Goal: Task Accomplishment & Management: Manage account settings

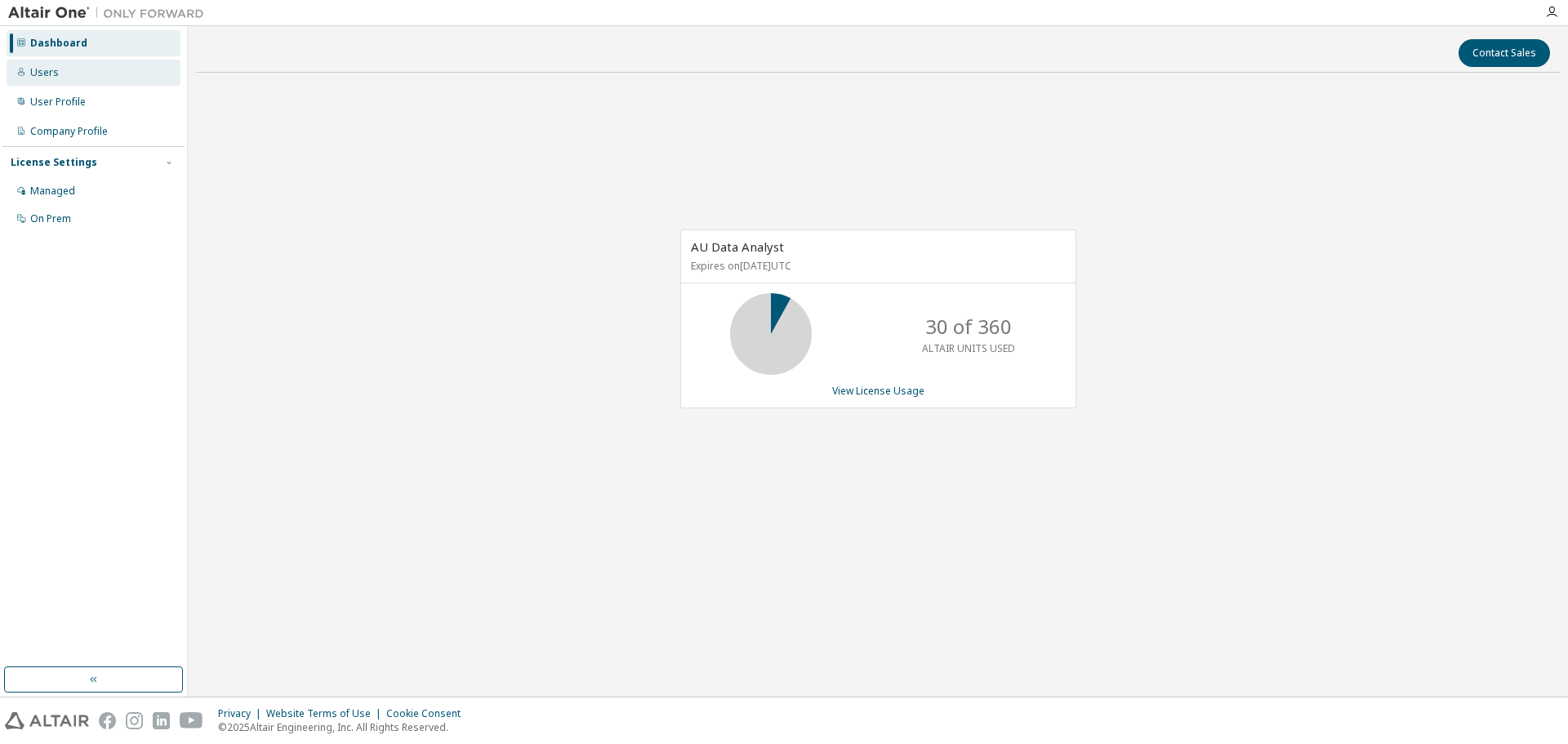
click at [63, 66] on div "Users" at bounding box center [93, 73] width 174 height 26
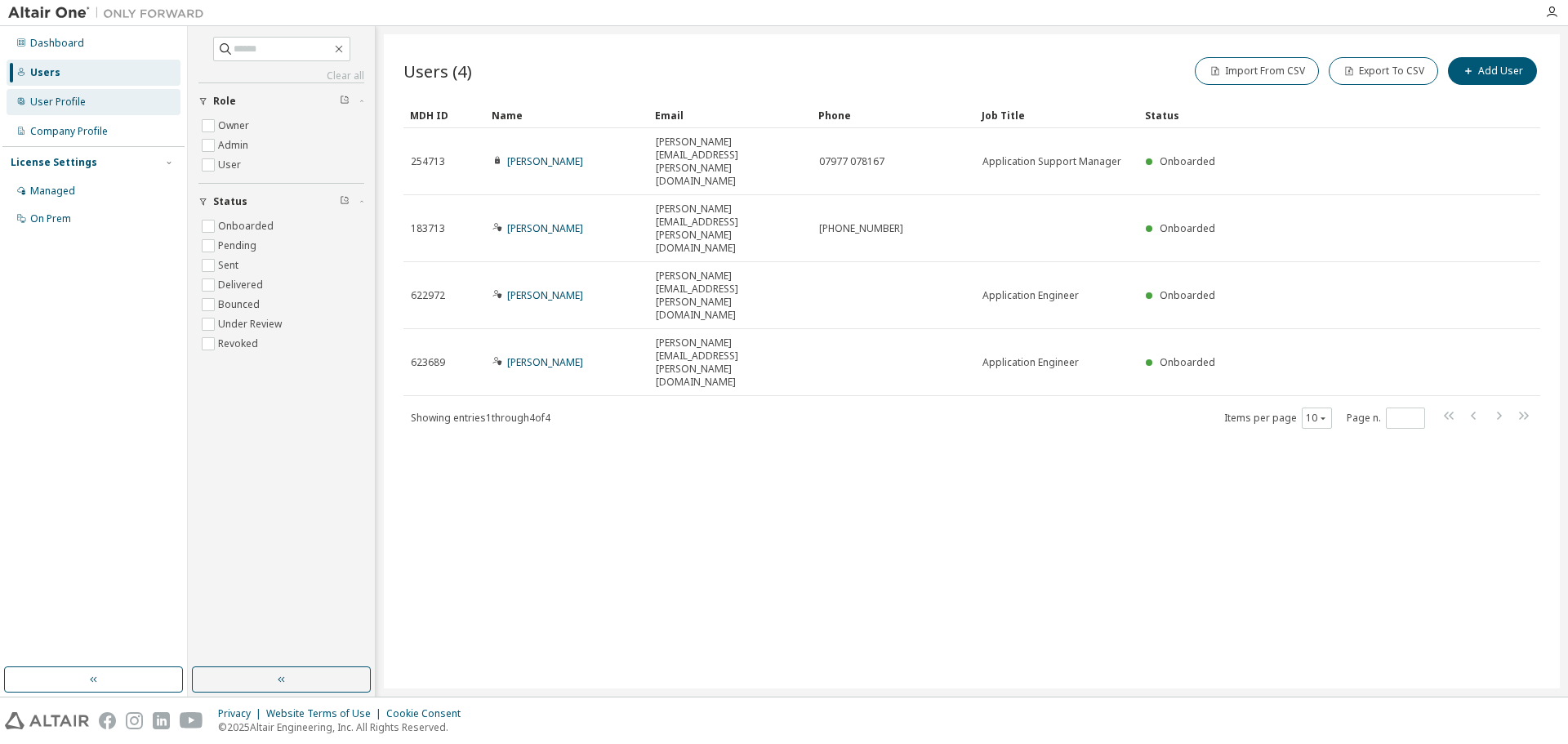
click at [55, 103] on div "User Profile" at bounding box center [57, 102] width 55 height 13
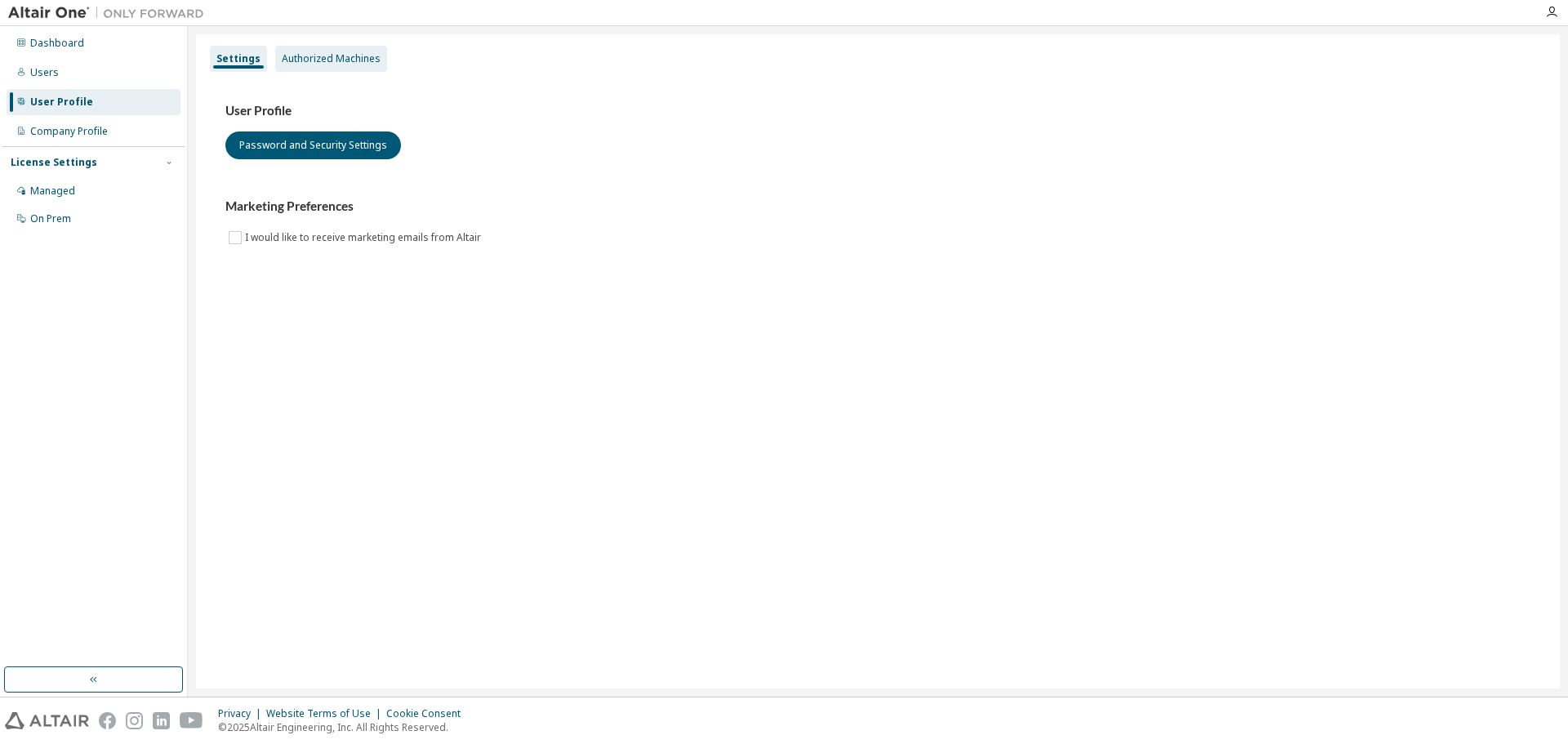
click at [316, 55] on div "Authorized Machines" at bounding box center [330, 59] width 99 height 13
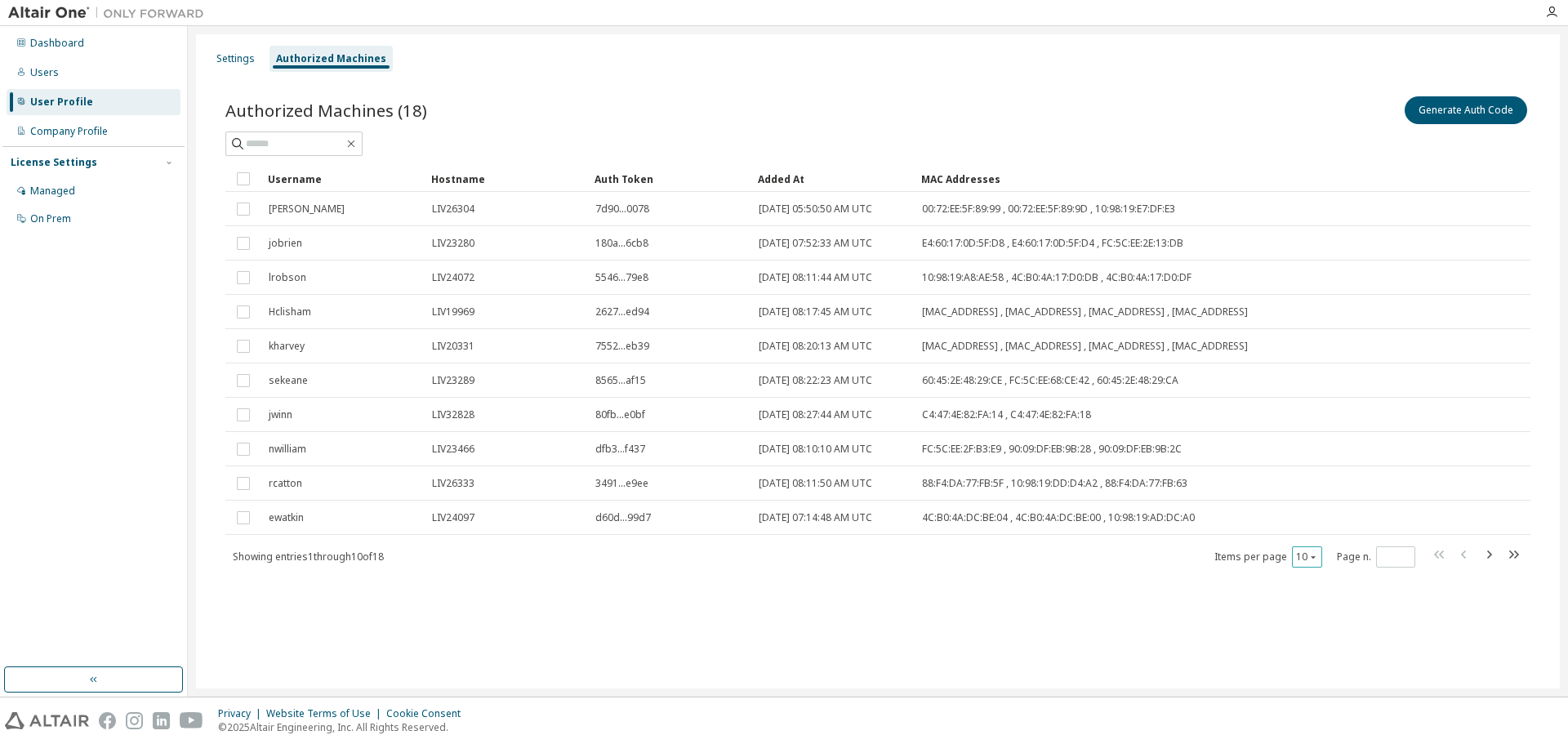
click at [1316, 554] on icon "button" at bounding box center [1313, 556] width 10 height 10
click at [1321, 657] on div "100" at bounding box center [1357, 657] width 131 height 19
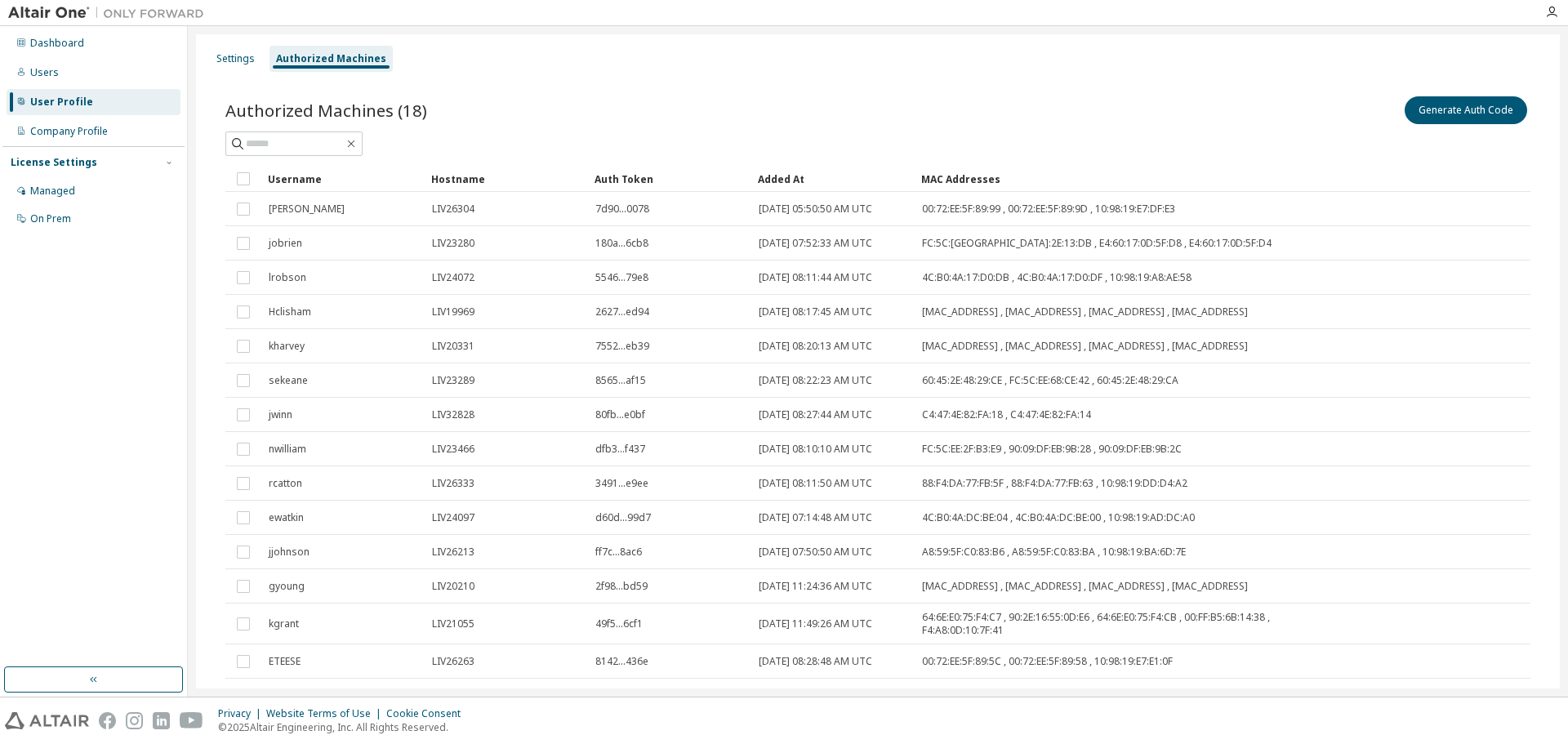
click at [295, 176] on div "Username" at bounding box center [343, 179] width 150 height 26
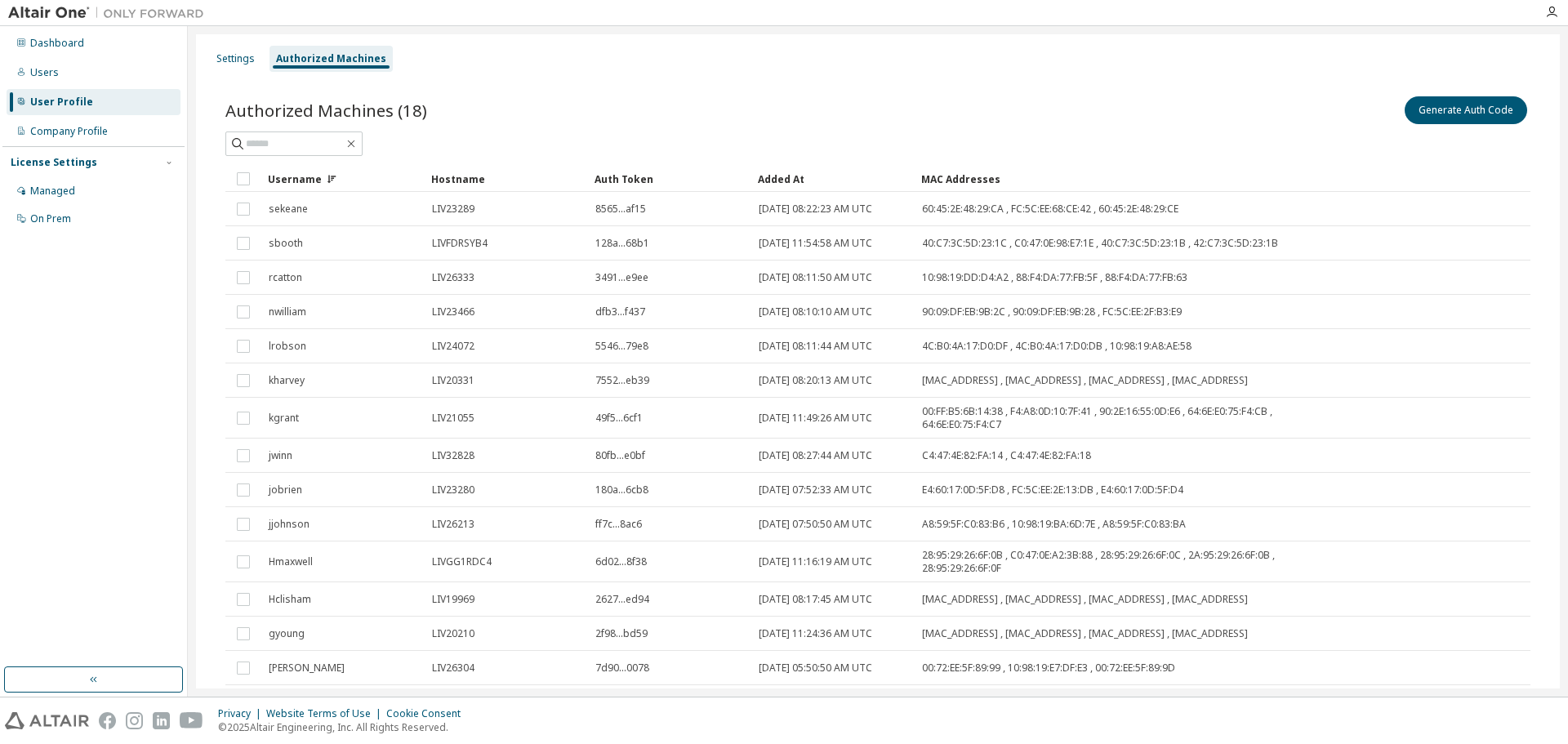
click at [295, 175] on div "Username" at bounding box center [343, 179] width 150 height 26
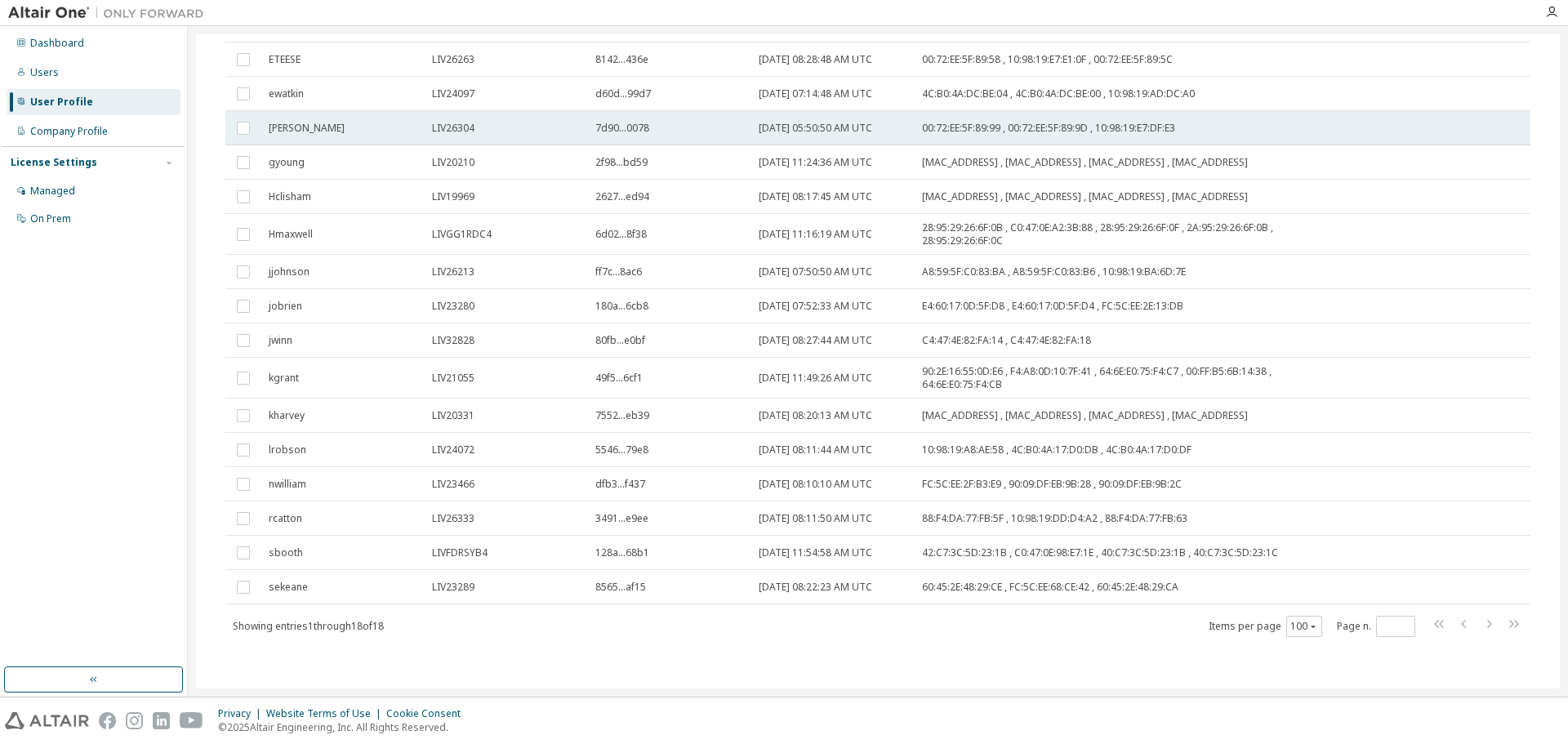
scroll to position [220, 0]
